Goal: Task Accomplishment & Management: Manage account settings

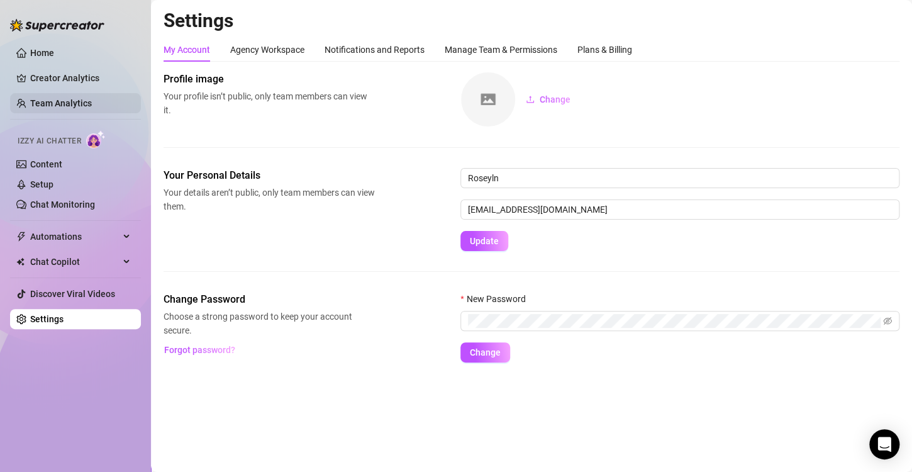
click at [70, 98] on link "Team Analytics" at bounding box center [61, 103] width 62 height 10
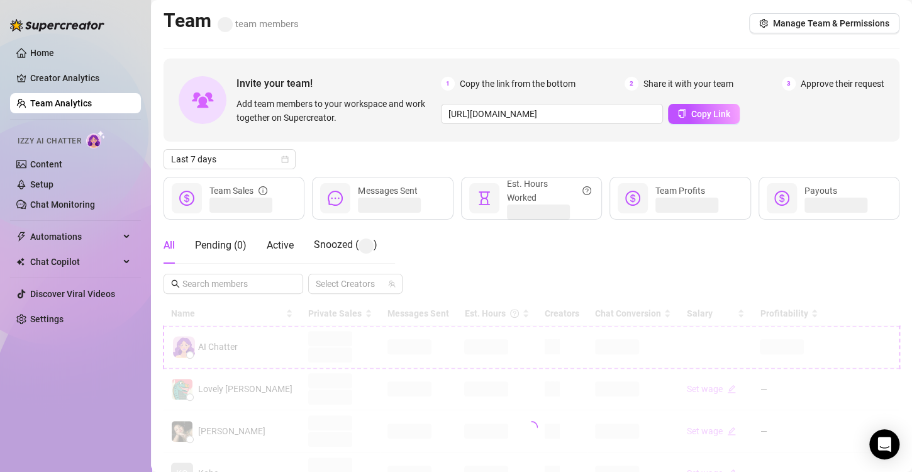
scroll to position [126, 0]
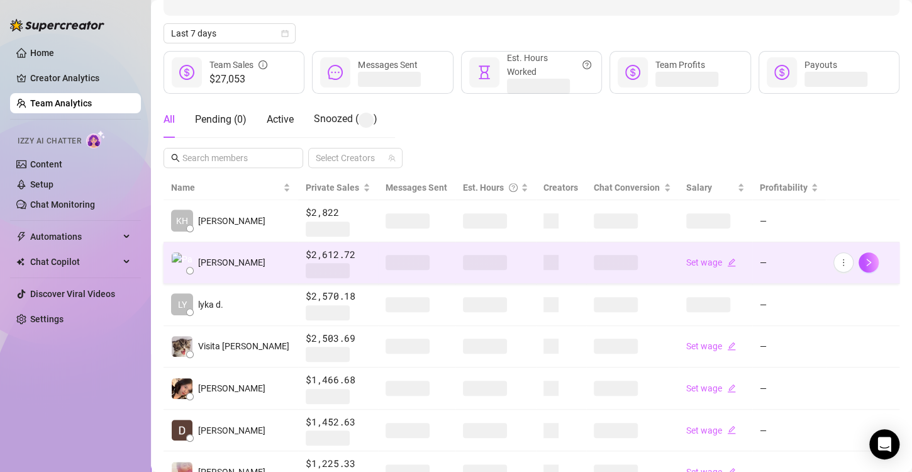
click at [463, 264] on span at bounding box center [485, 262] width 44 height 15
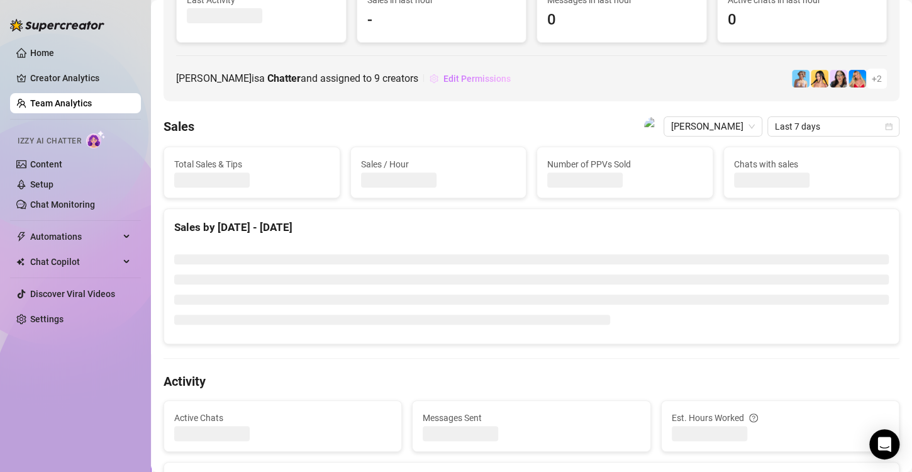
click at [489, 86] on button "Edit Permissions" at bounding box center [470, 79] width 82 height 20
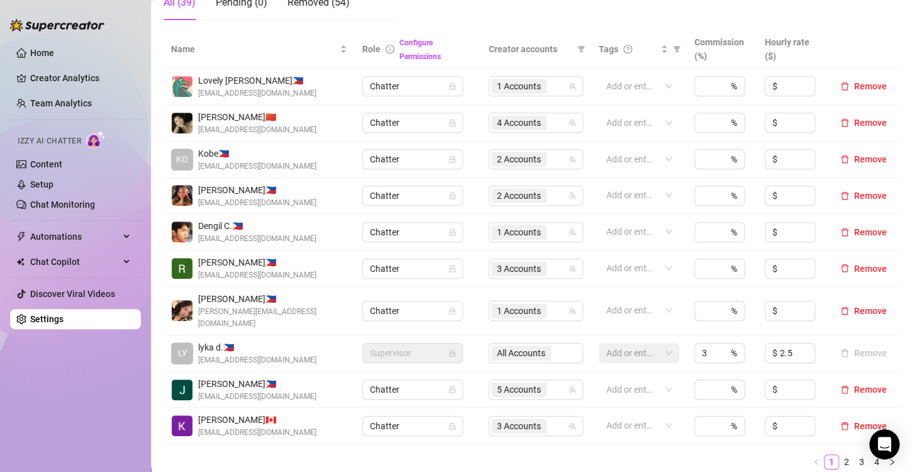
scroll to position [377, 0]
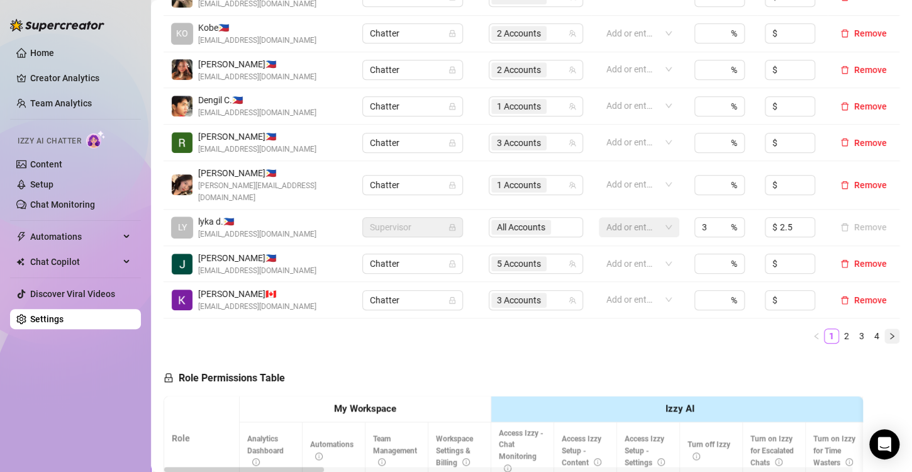
click at [890, 333] on icon "right" at bounding box center [892, 336] width 4 height 6
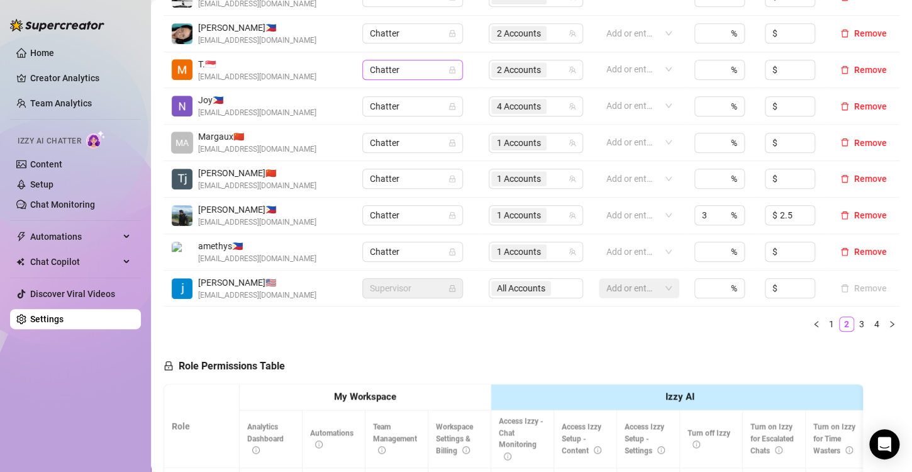
scroll to position [189, 0]
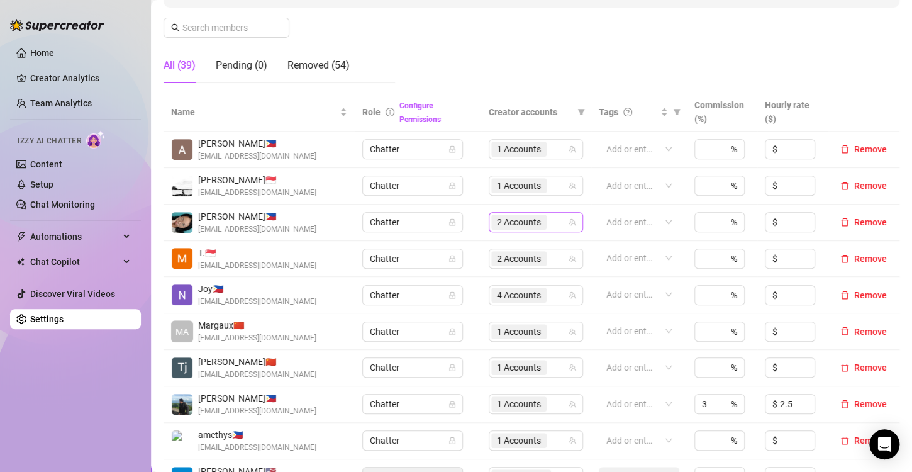
click at [497, 221] on span "2 Accounts" at bounding box center [519, 222] width 44 height 14
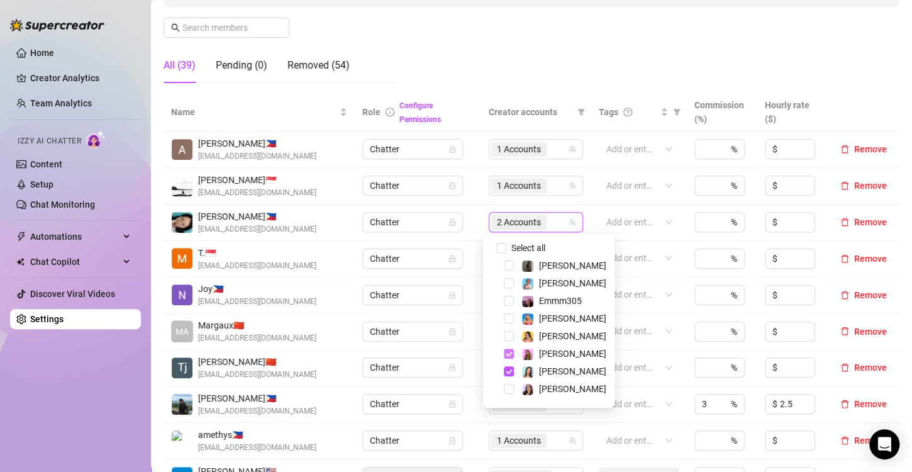
click at [507, 352] on span "Select tree node" at bounding box center [509, 353] width 10 height 10
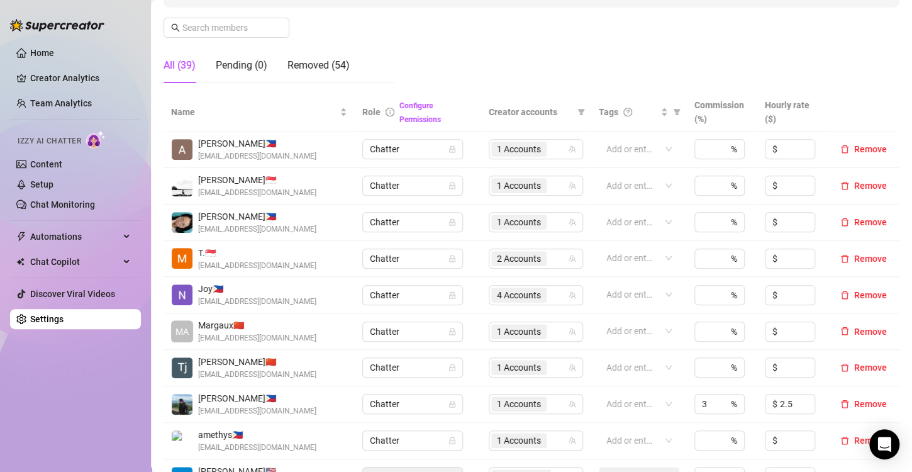
scroll to position [252, 0]
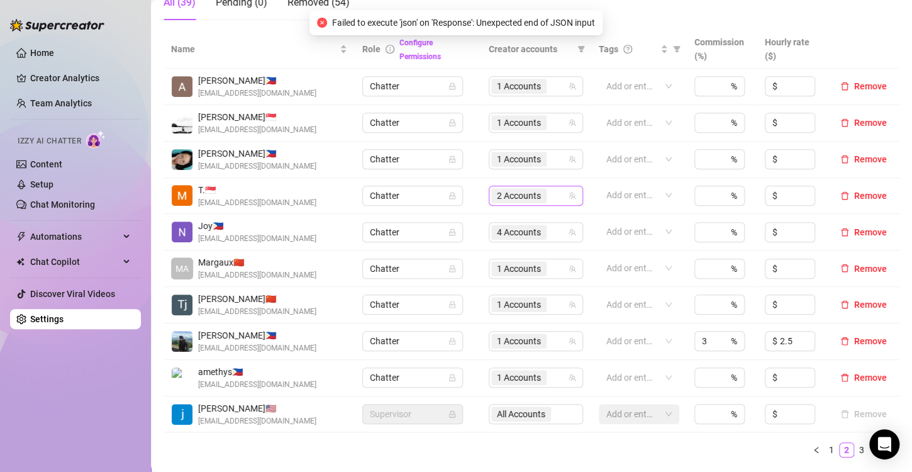
click at [511, 193] on span "2 Accounts" at bounding box center [519, 196] width 44 height 14
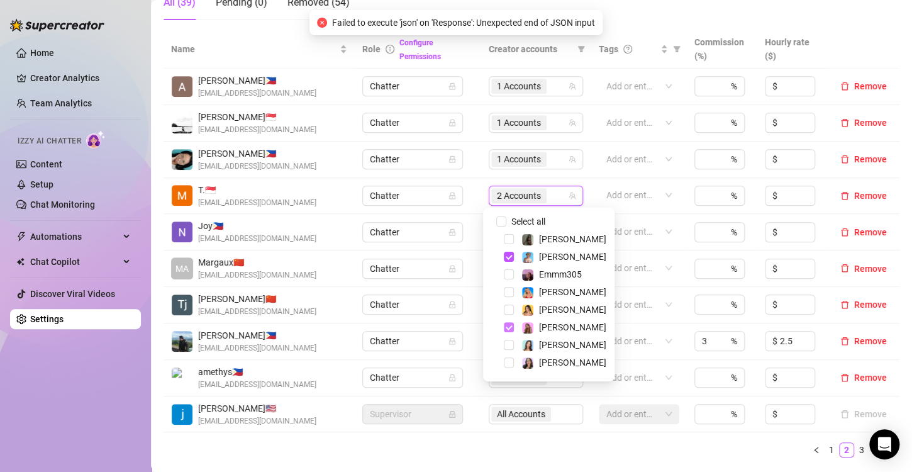
click at [509, 330] on span "Select tree node" at bounding box center [509, 327] width 10 height 10
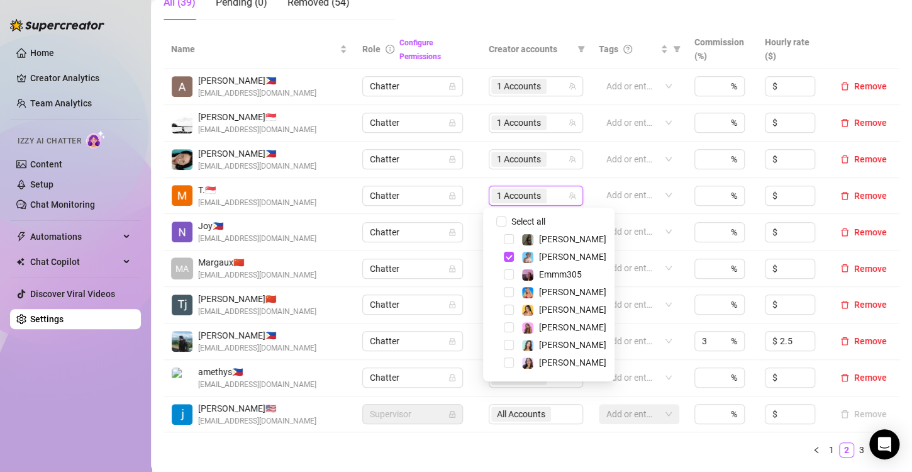
click at [518, 451] on ul "1 2 3 4" at bounding box center [531, 449] width 736 height 15
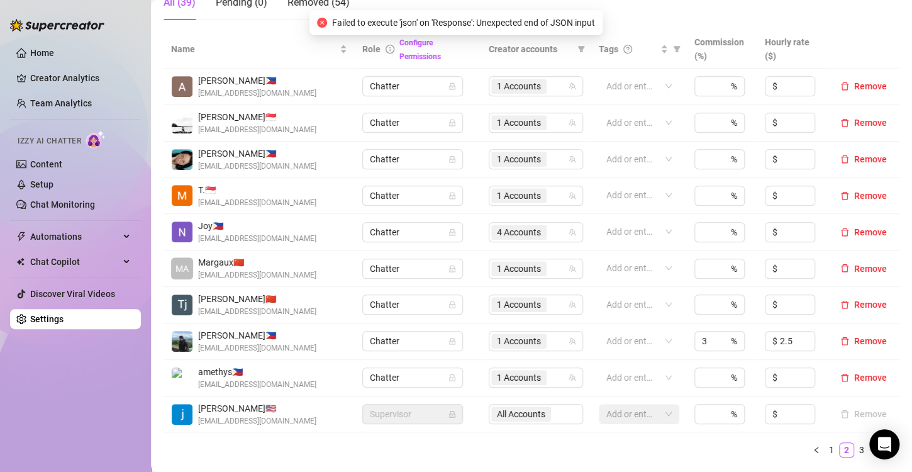
scroll to position [377, 0]
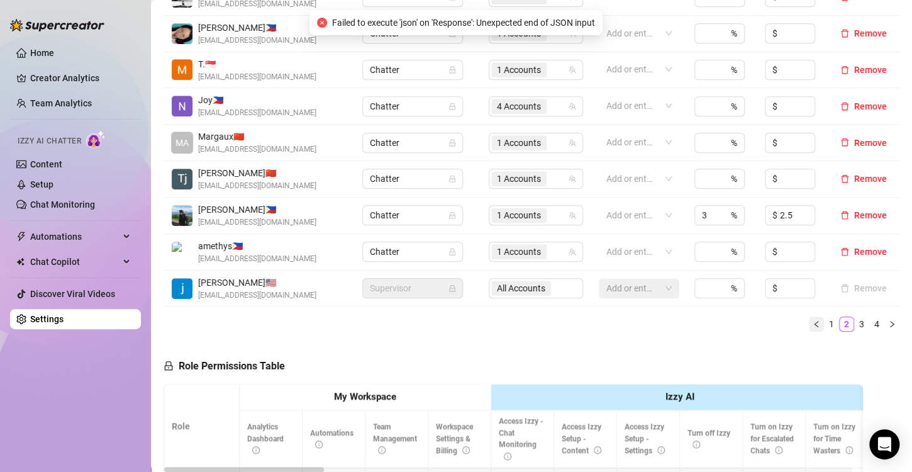
click at [809, 328] on button "button" at bounding box center [816, 323] width 15 height 15
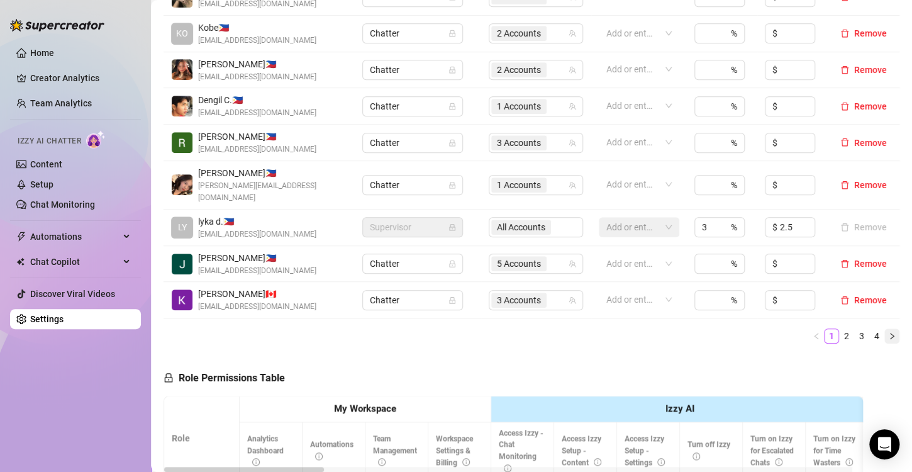
click at [888, 332] on icon "right" at bounding box center [892, 336] width 8 height 8
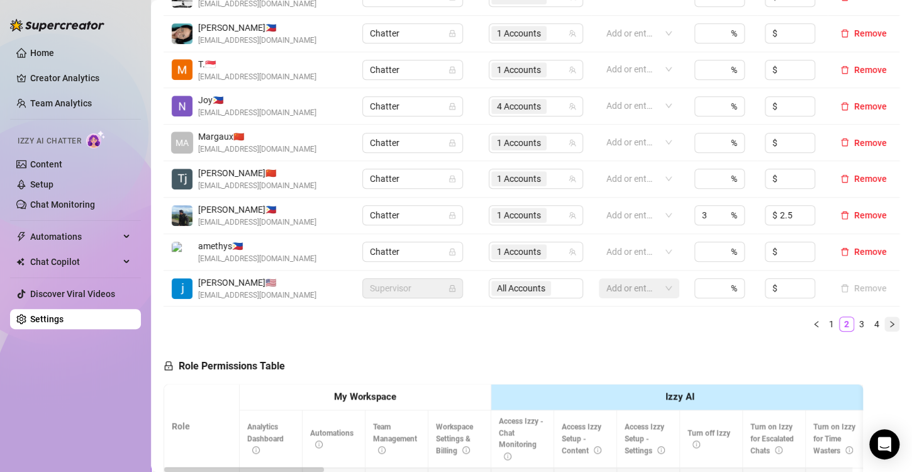
click at [888, 324] on icon "right" at bounding box center [892, 324] width 8 height 8
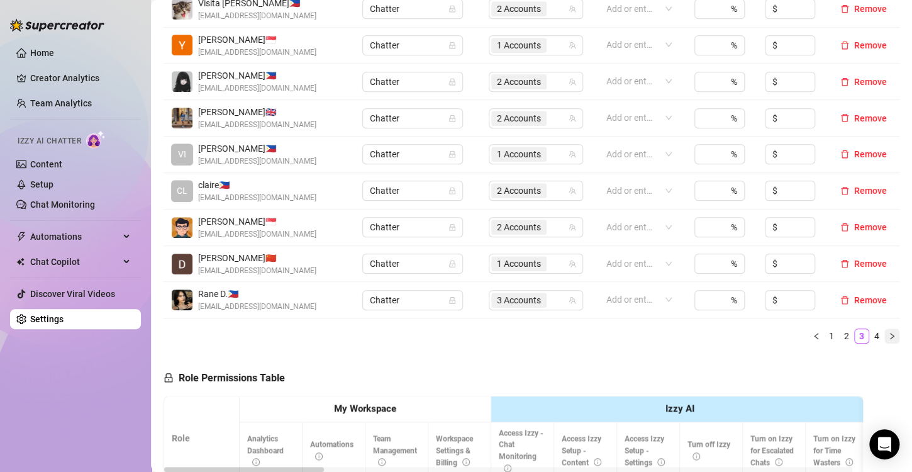
click at [888, 332] on icon "right" at bounding box center [892, 336] width 8 height 8
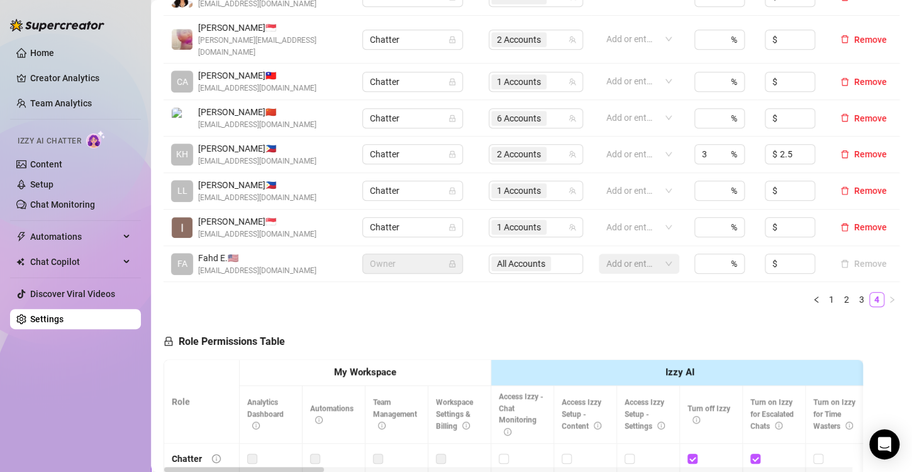
scroll to position [314, 0]
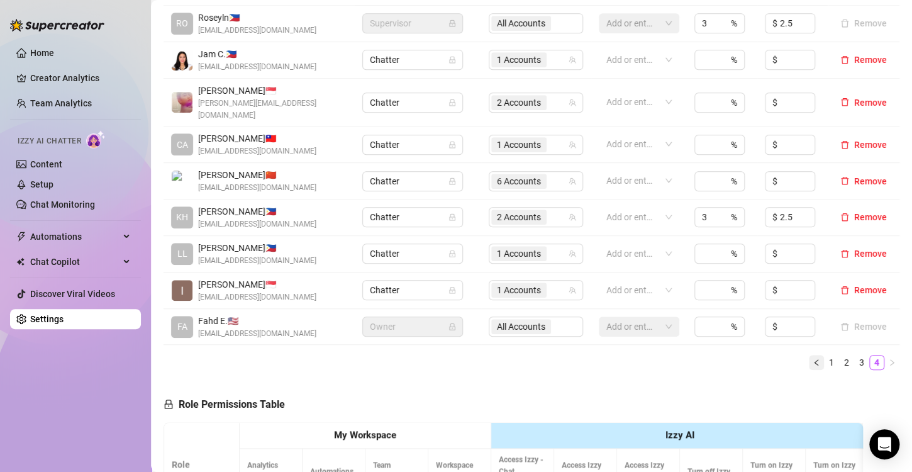
click at [814, 359] on icon "left" at bounding box center [816, 362] width 4 height 6
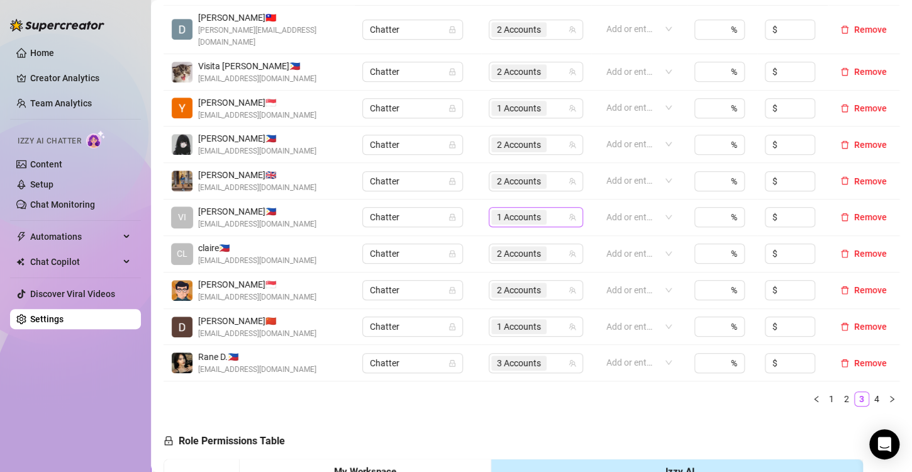
click at [507, 210] on span "1 Accounts" at bounding box center [519, 217] width 44 height 14
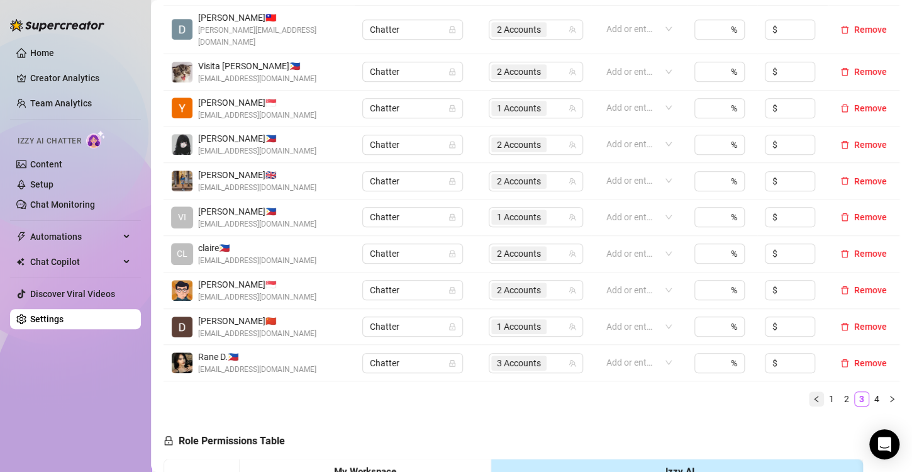
click at [812, 395] on icon "left" at bounding box center [816, 399] width 8 height 8
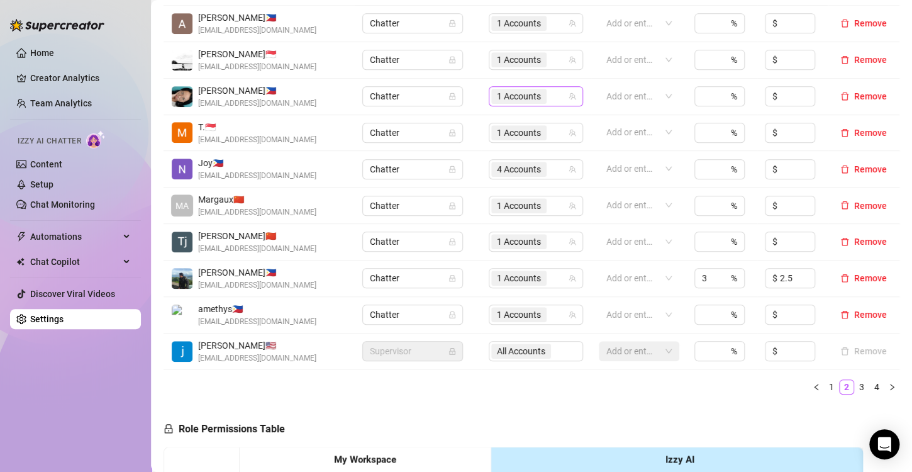
click at [513, 86] on div "1 Accounts" at bounding box center [536, 96] width 94 height 20
